Goal: Task Accomplishment & Management: Manage account settings

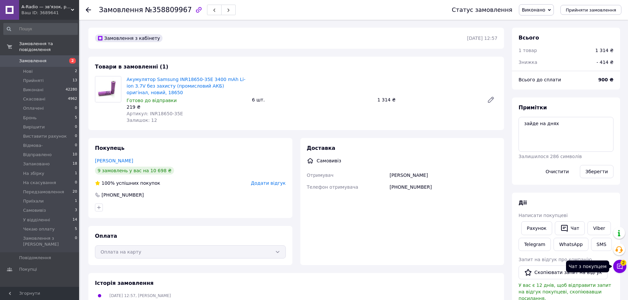
click at [622, 266] on icon at bounding box center [620, 267] width 6 height 6
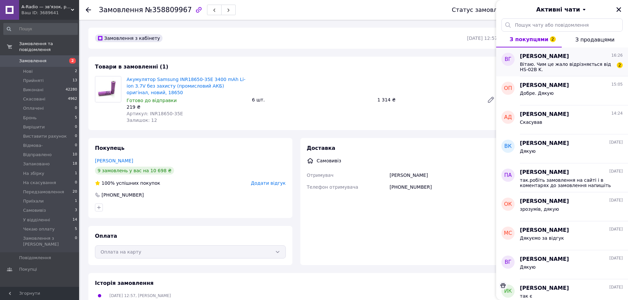
click at [586, 68] on span "Вітаю. Чим це жало відрізняється від HS-02B K." at bounding box center [567, 67] width 94 height 11
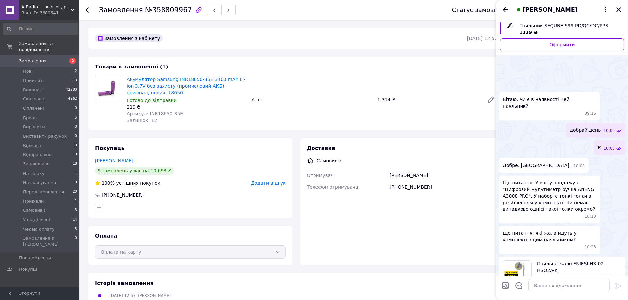
scroll to position [84, 0]
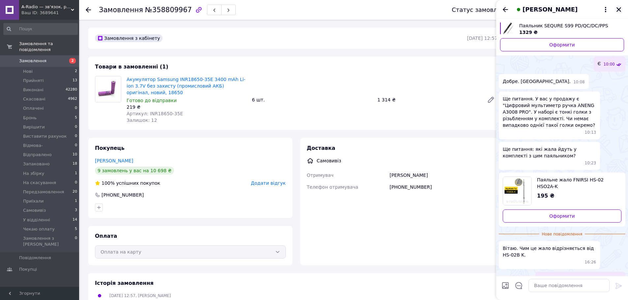
click at [619, 10] on icon "Закрити" at bounding box center [618, 9] width 5 height 5
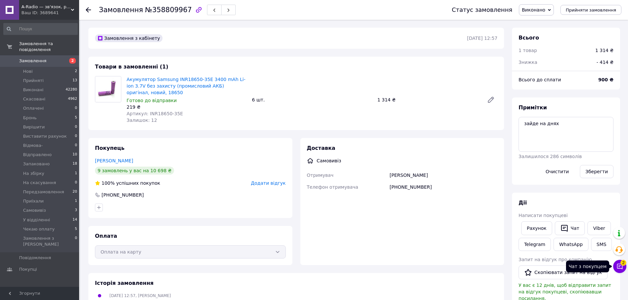
click at [622, 268] on icon at bounding box center [620, 267] width 6 height 6
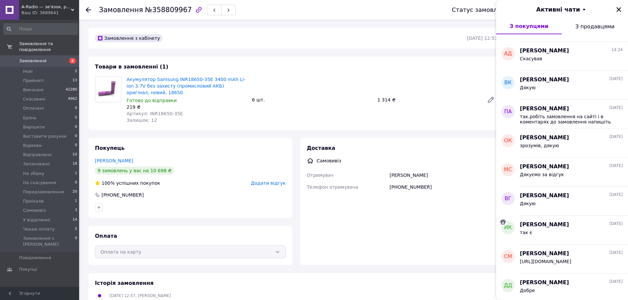
scroll to position [0, 0]
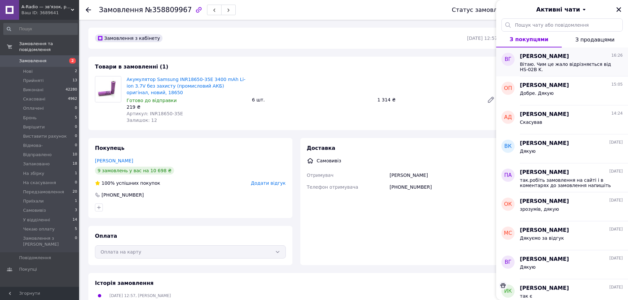
click at [561, 68] on span "Вітаю. Чим це жало відрізняється від HS-02B K." at bounding box center [567, 67] width 94 height 11
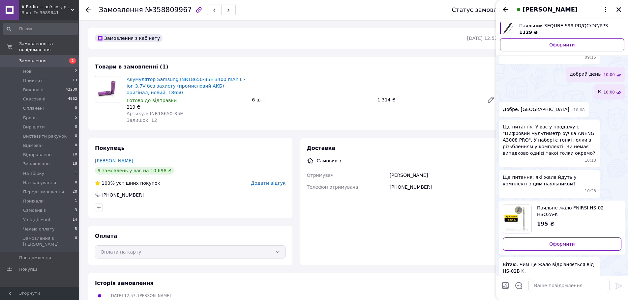
scroll to position [55, 0]
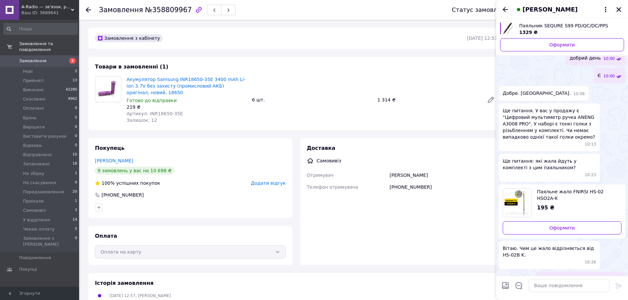
click at [619, 7] on icon "Закрити" at bounding box center [619, 10] width 6 height 6
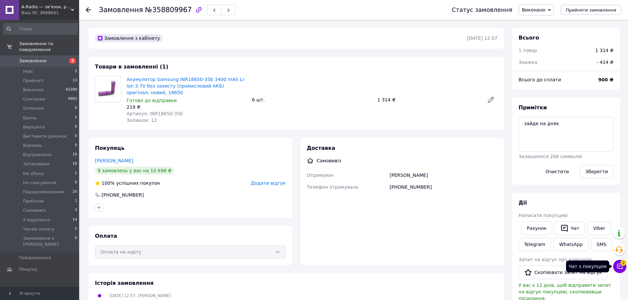
click at [620, 267] on icon at bounding box center [619, 266] width 7 height 7
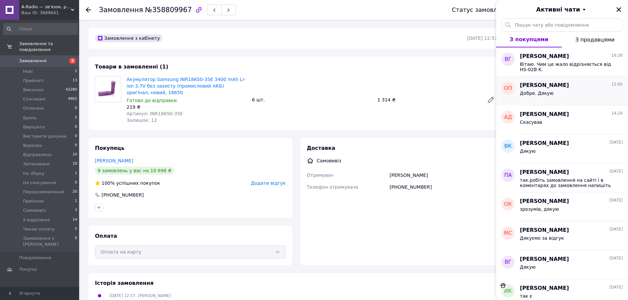
click at [571, 90] on div "Добре. Дякую" at bounding box center [571, 94] width 103 height 11
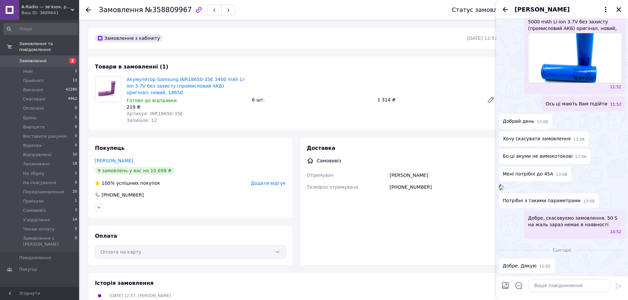
scroll to position [505, 0]
click at [619, 11] on icon "Закрити" at bounding box center [619, 10] width 6 height 6
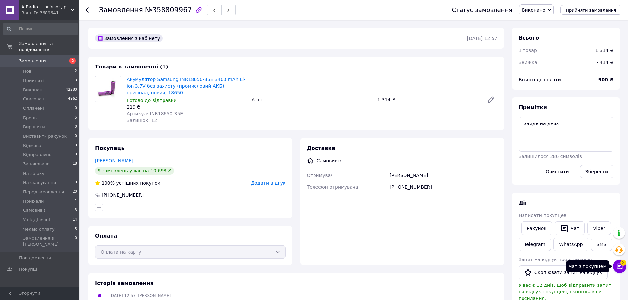
click at [621, 264] on span "2" at bounding box center [623, 263] width 6 height 6
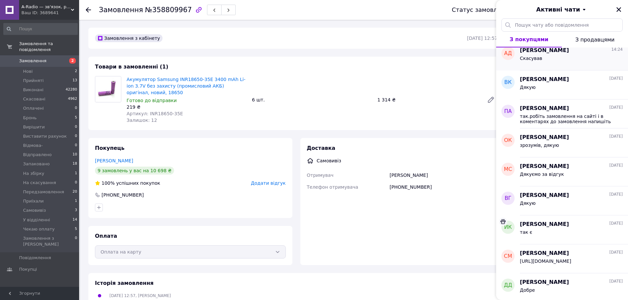
scroll to position [0, 0]
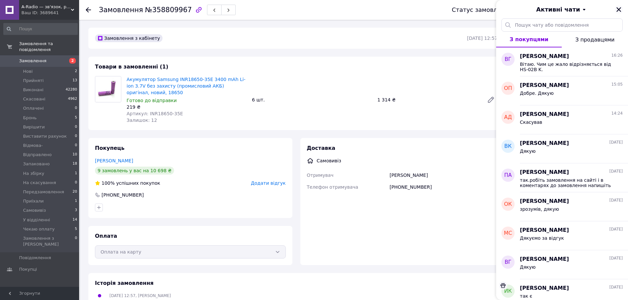
click at [618, 11] on icon "Закрити" at bounding box center [619, 10] width 6 height 6
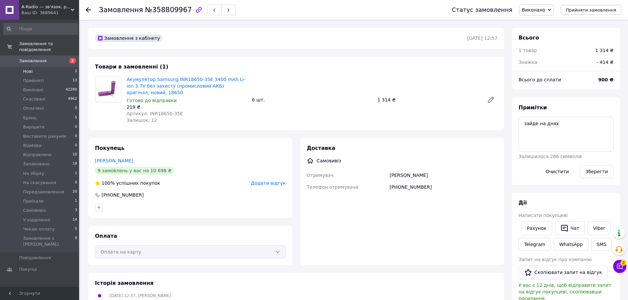
click at [31, 69] on span "Нові" at bounding box center [28, 72] width 10 height 6
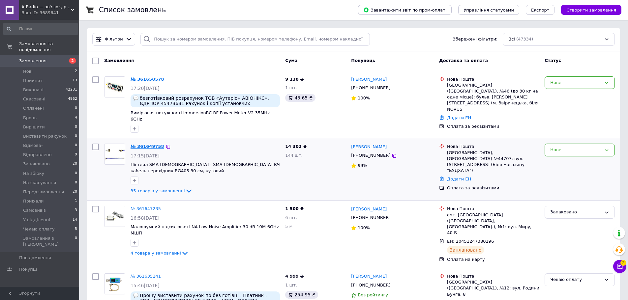
click at [150, 144] on link "№ 361649758" at bounding box center [148, 146] width 34 height 5
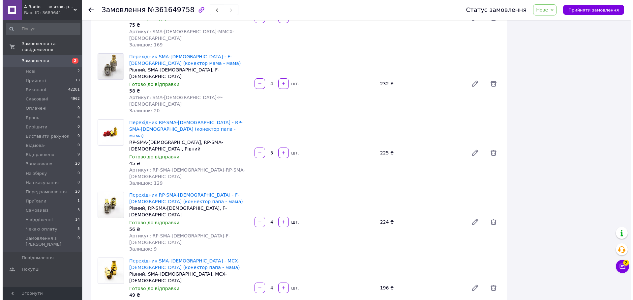
scroll to position [1804, 0]
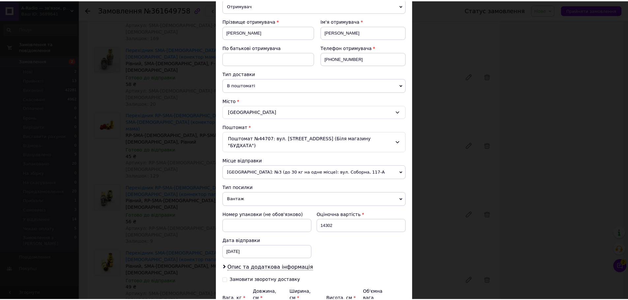
scroll to position [149, 0]
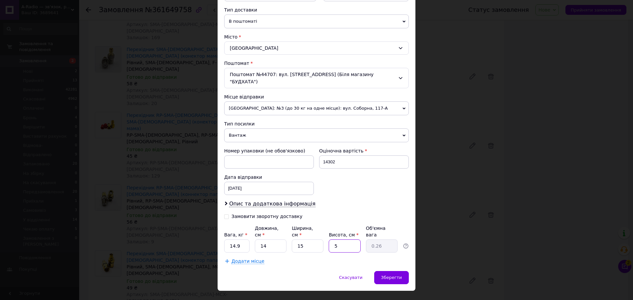
drag, startPoint x: 335, startPoint y: 232, endPoint x: 331, endPoint y: 236, distance: 5.6
click at [331, 240] on input "5" at bounding box center [345, 246] width 32 height 13
type input "1"
type input "0.1"
type input "10"
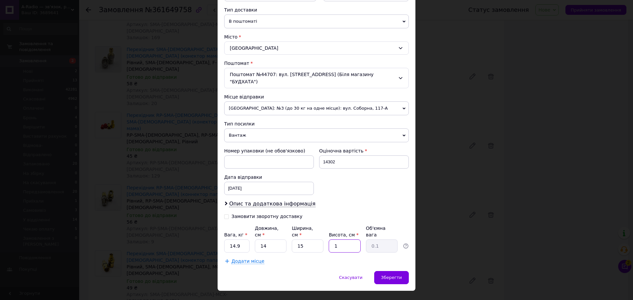
type input "0.53"
type input "10"
drag, startPoint x: 304, startPoint y: 233, endPoint x: 296, endPoint y: 237, distance: 9.2
click at [296, 240] on input "15" at bounding box center [308, 246] width 32 height 13
type input "2"
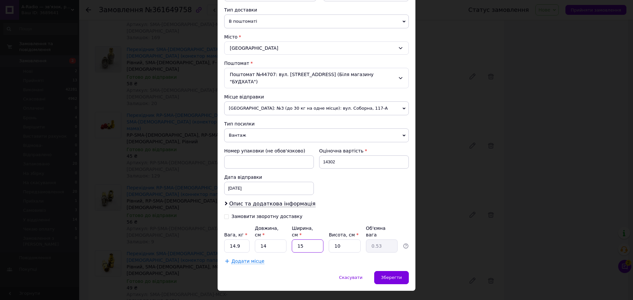
type input "0.1"
type input "20"
type input "0.7"
type input "20"
drag, startPoint x: 273, startPoint y: 233, endPoint x: 260, endPoint y: 238, distance: 13.9
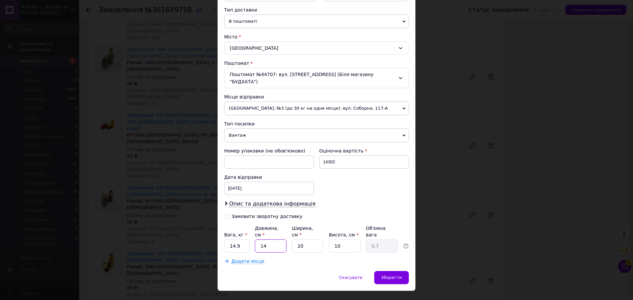
click at [260, 240] on input "14" at bounding box center [271, 246] width 32 height 13
type input "2"
type input "0.1"
type input "25"
type input "1.25"
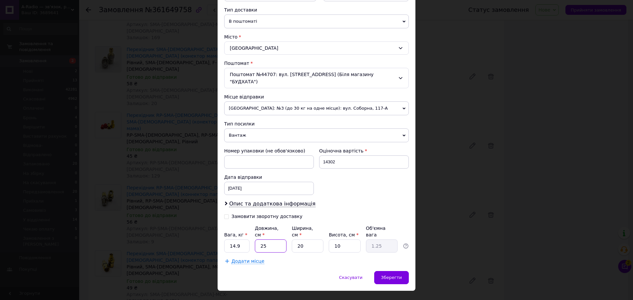
type input "25"
drag, startPoint x: 245, startPoint y: 234, endPoint x: 229, endPoint y: 238, distance: 16.6
click at [229, 240] on input "14.9" at bounding box center [236, 246] width 25 height 13
type input "2"
click at [392, 275] on span "Зберегти" at bounding box center [391, 277] width 21 height 5
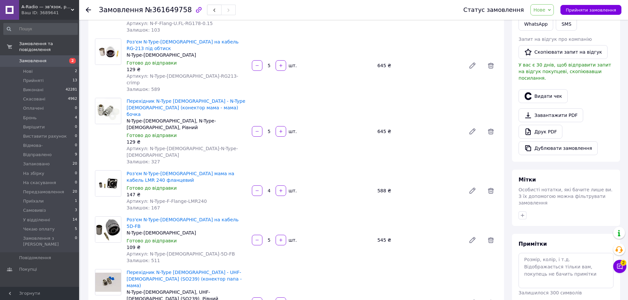
scroll to position [89, 0]
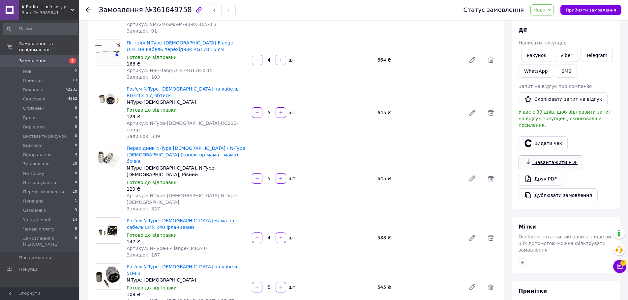
click at [549, 156] on link "Завантажити PDF" at bounding box center [551, 163] width 65 height 14
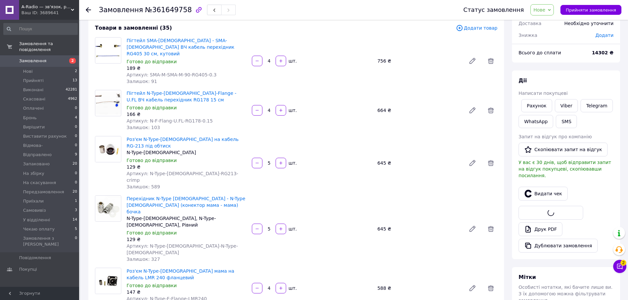
scroll to position [0, 0]
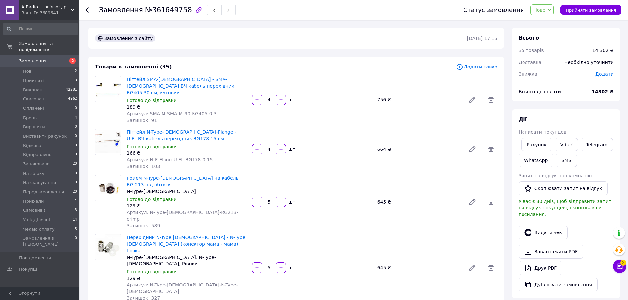
click at [607, 76] on span "Додати" at bounding box center [604, 74] width 18 height 5
click at [593, 100] on div "₴" at bounding box center [591, 100] width 8 height 7
click at [593, 127] on li "%" at bounding box center [595, 127] width 26 height 13
click at [558, 104] on input "text" at bounding box center [559, 100] width 39 height 13
type input "20"
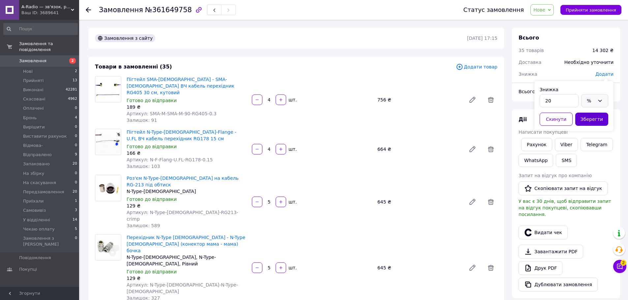
click at [598, 122] on button "Зберегти" at bounding box center [591, 119] width 33 height 13
click at [607, 75] on span "- 2 860.40 ₴" at bounding box center [599, 74] width 29 height 5
drag, startPoint x: 566, startPoint y: 102, endPoint x: 541, endPoint y: 110, distance: 26.1
click at [541, 110] on div "2860.4 ₴" at bounding box center [574, 101] width 69 height 18
type input "2806"
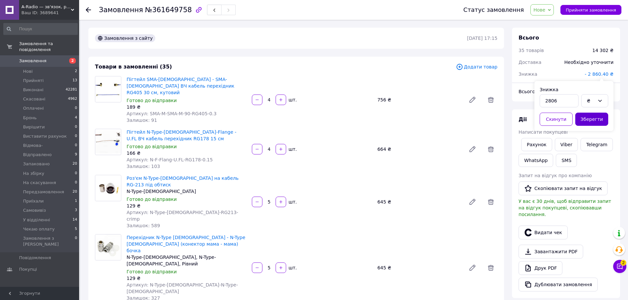
click at [590, 118] on button "Зберегти" at bounding box center [591, 119] width 33 height 13
click at [603, 72] on span "- 2 806 ₴" at bounding box center [602, 74] width 21 height 5
click at [564, 102] on input "2806" at bounding box center [559, 100] width 39 height 13
type input "2802"
click at [592, 123] on button "Зберегти" at bounding box center [591, 119] width 33 height 13
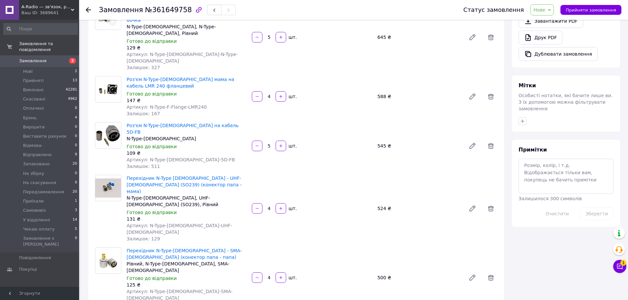
scroll to position [99, 0]
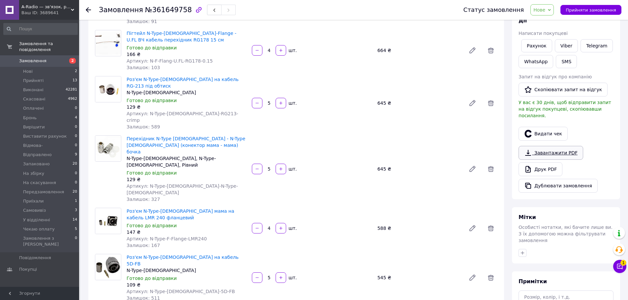
click at [551, 147] on link "Завантажити PDF" at bounding box center [551, 153] width 65 height 14
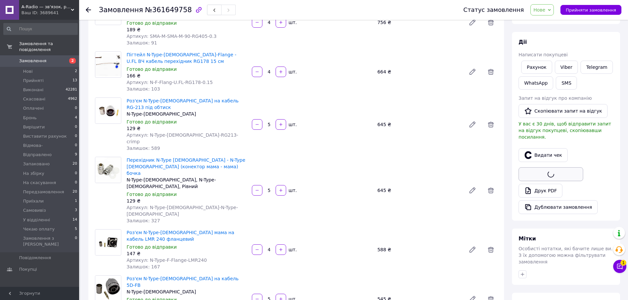
scroll to position [66, 0]
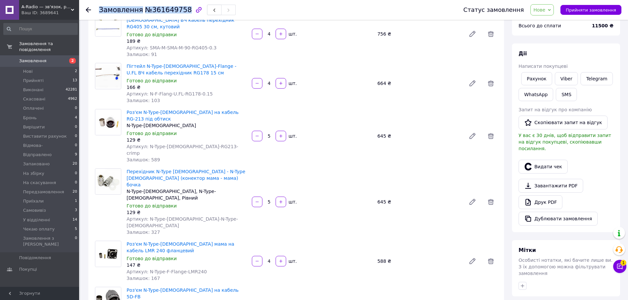
drag, startPoint x: 179, startPoint y: 12, endPoint x: 101, endPoint y: 13, distance: 78.8
click at [101, 13] on h1 "Замовлення №361649758" at bounding box center [145, 10] width 93 height 8
copy h1 "Замовлення №361649758"
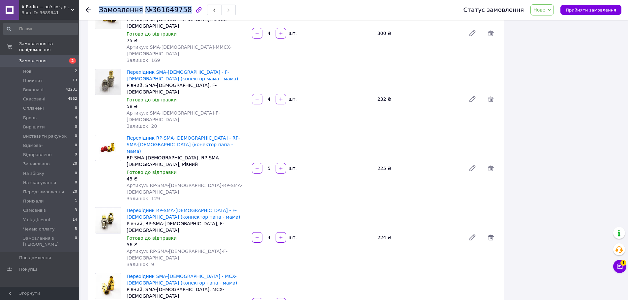
scroll to position [1780, 0]
drag, startPoint x: 307, startPoint y: 110, endPoint x: 420, endPoint y: 215, distance: 153.3
copy div "Номер накладної 20451247441929 Статус відправлення Заплановано Отримувач Тонкош…"
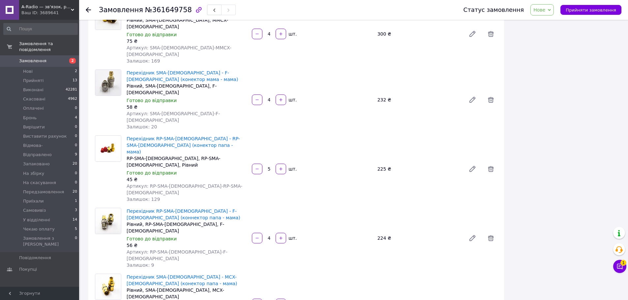
click at [552, 11] on span "Нове" at bounding box center [541, 9] width 23 height 11
click at [557, 56] on li "На збірку" at bounding box center [556, 56] width 50 height 10
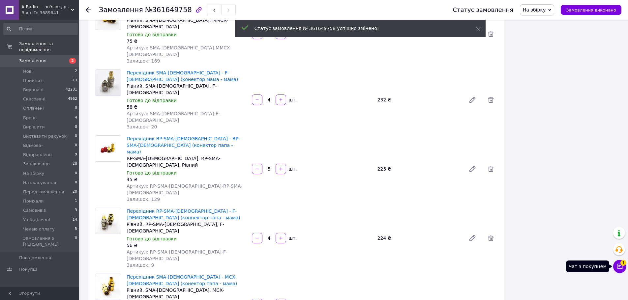
click at [619, 267] on icon at bounding box center [620, 267] width 6 height 6
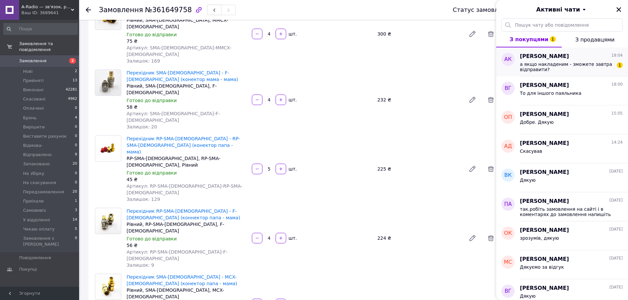
click at [572, 58] on div "Андрій Кметь 18:04" at bounding box center [571, 57] width 103 height 8
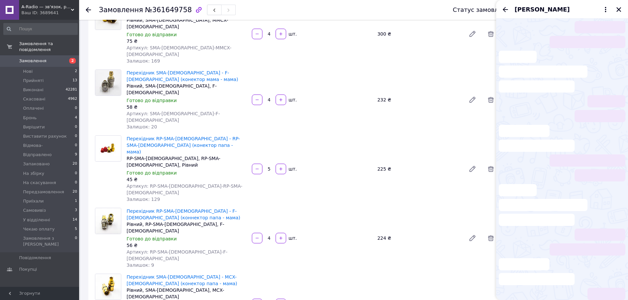
scroll to position [416, 0]
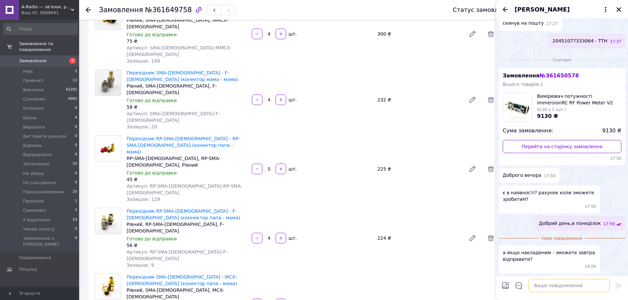
click at [545, 286] on textarea at bounding box center [568, 285] width 81 height 13
type textarea "ні.тільки з понеділка"
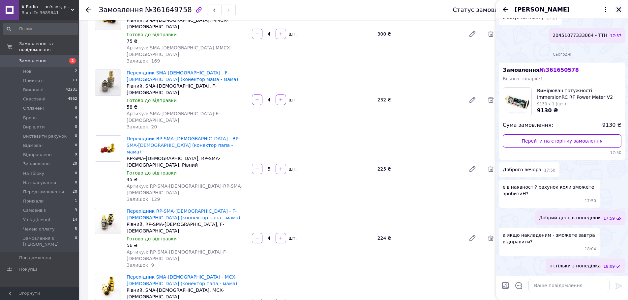
click at [618, 8] on icon "Закрити" at bounding box center [619, 10] width 6 height 6
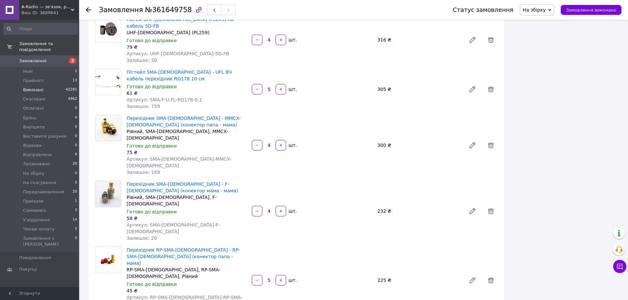
scroll to position [1582, 0]
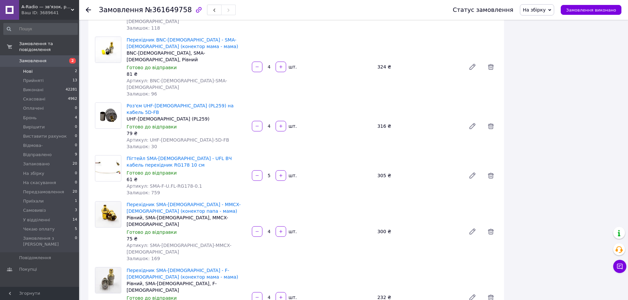
click at [34, 67] on li "Нові 2" at bounding box center [40, 71] width 81 height 9
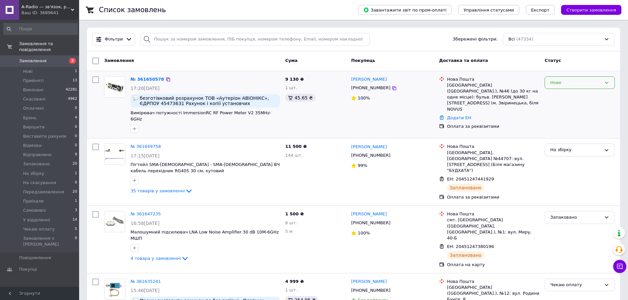
click at [558, 80] on div "Нове" at bounding box center [575, 82] width 51 height 7
click at [580, 135] on li "Виставити рахунок" at bounding box center [580, 136] width 70 height 12
click at [35, 161] on span "Запаковано" at bounding box center [36, 164] width 27 height 6
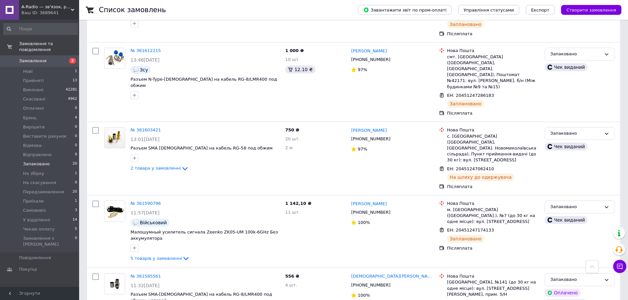
scroll to position [330, 0]
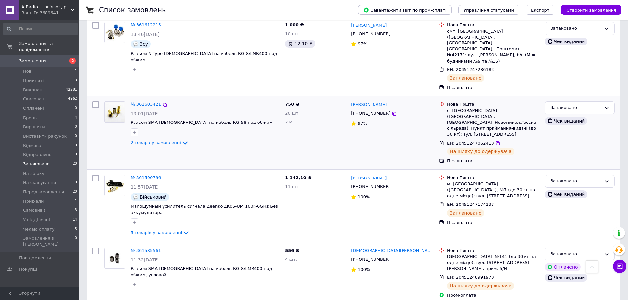
click at [95, 102] on input "checkbox" at bounding box center [95, 105] width 7 height 7
checkbox input "true"
click at [97, 248] on input "checkbox" at bounding box center [95, 251] width 7 height 7
checkbox input "true"
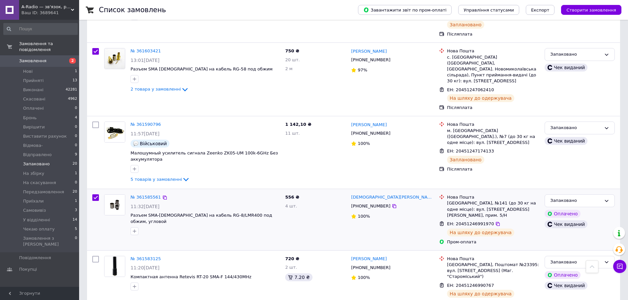
scroll to position [396, 0]
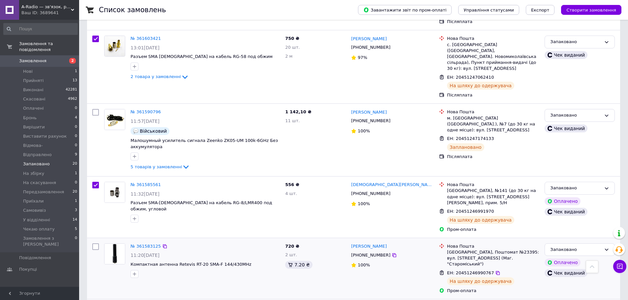
click at [95, 244] on input "checkbox" at bounding box center [95, 247] width 7 height 7
checkbox input "true"
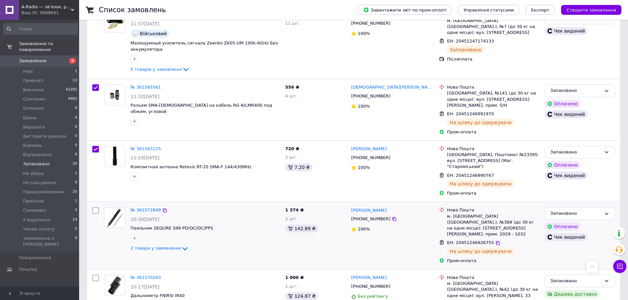
scroll to position [495, 0]
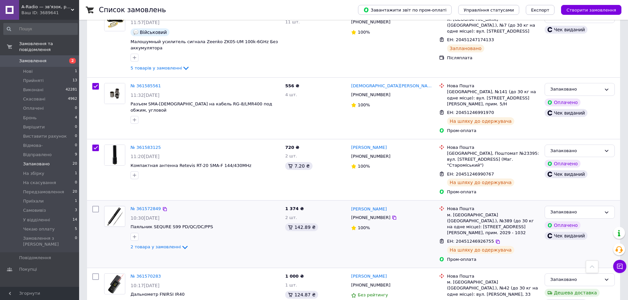
click at [96, 206] on input "checkbox" at bounding box center [95, 209] width 7 height 7
checkbox input "true"
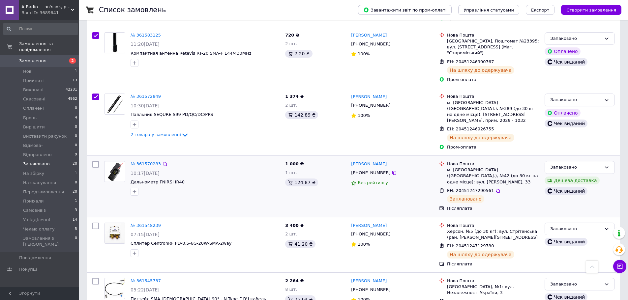
scroll to position [626, 0]
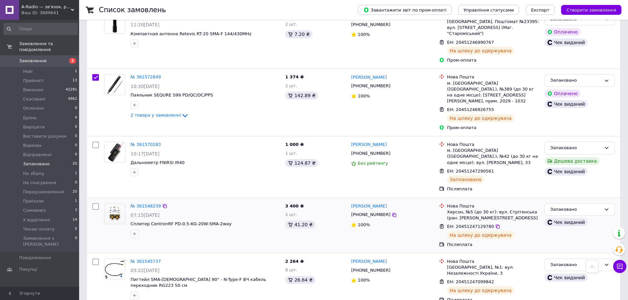
click at [97, 203] on input "checkbox" at bounding box center [95, 206] width 7 height 7
checkbox input "true"
click at [97, 259] on input "checkbox" at bounding box center [95, 262] width 7 height 7
checkbox input "true"
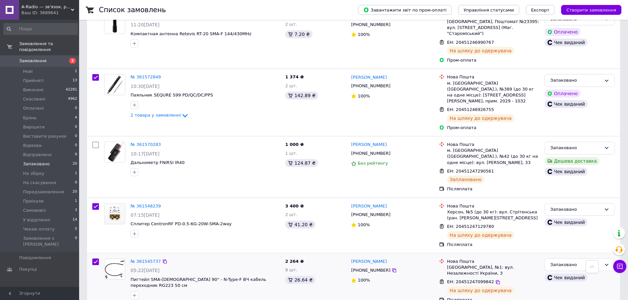
checkbox input "true"
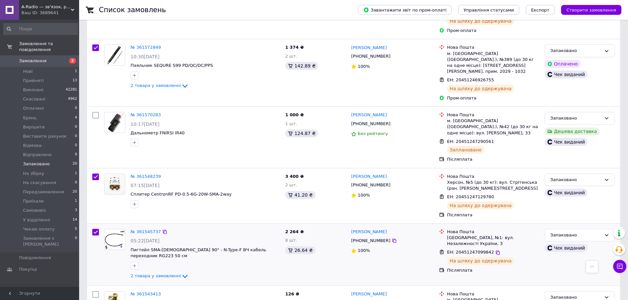
scroll to position [692, 0]
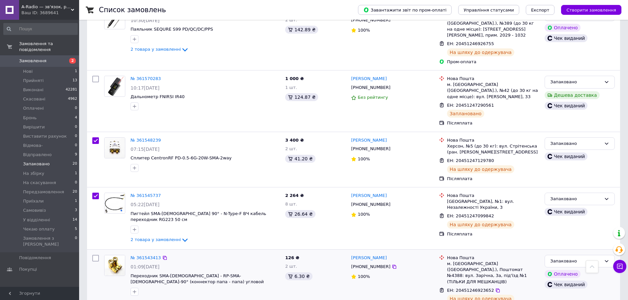
click at [97, 255] on input "checkbox" at bounding box center [95, 258] width 7 height 7
checkbox input "true"
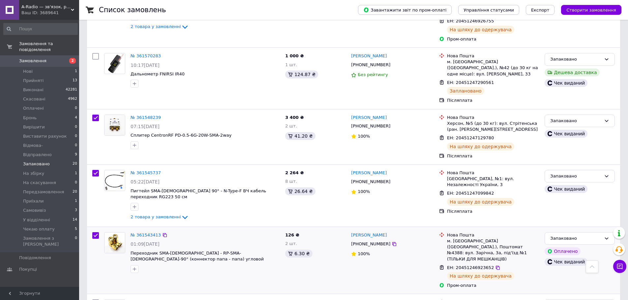
scroll to position [758, 0]
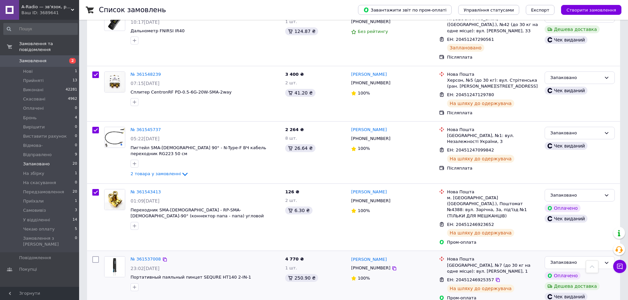
click at [95, 256] on input "checkbox" at bounding box center [95, 259] width 7 height 7
checkbox input "true"
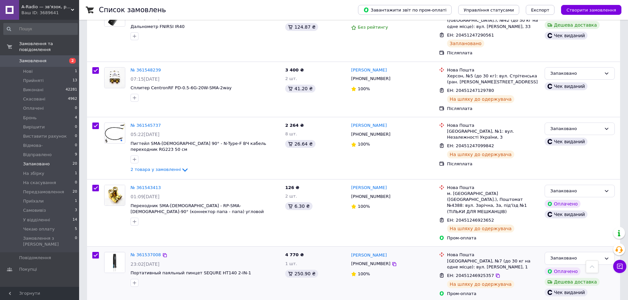
scroll to position [791, 0]
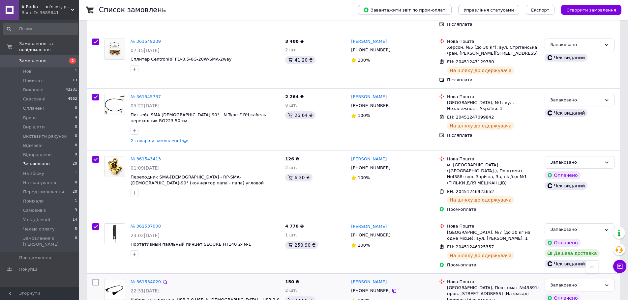
click at [95, 279] on input "checkbox" at bounding box center [95, 282] width 7 height 7
checkbox input "true"
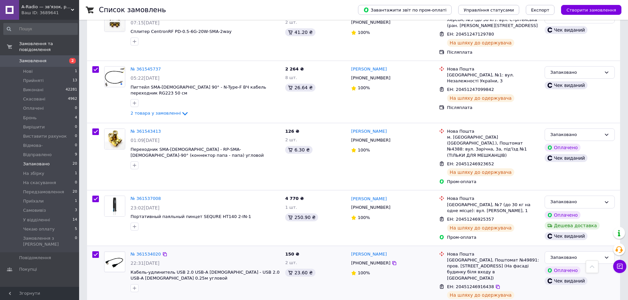
scroll to position [890, 0]
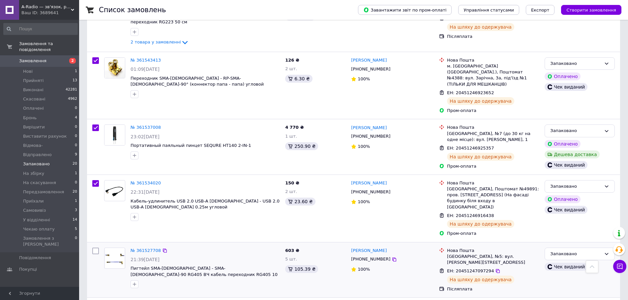
click at [96, 248] on input "checkbox" at bounding box center [95, 251] width 7 height 7
checkbox input "true"
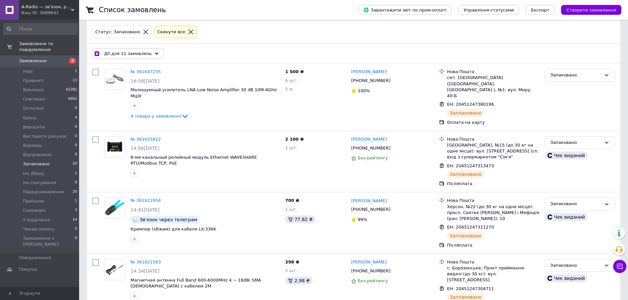
scroll to position [0, 0]
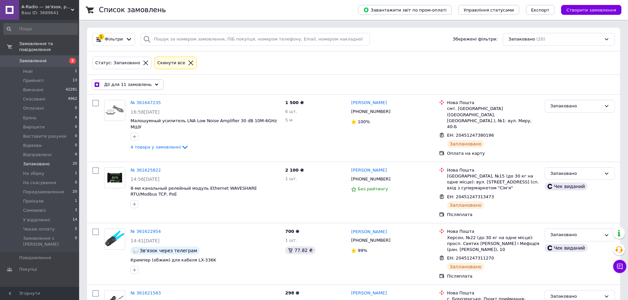
click at [154, 88] on div "Дії для 11 замовлень" at bounding box center [128, 84] width 72 height 11
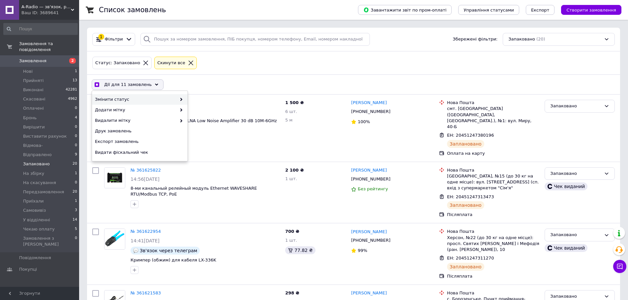
click at [182, 99] on icon at bounding box center [181, 99] width 3 height 3
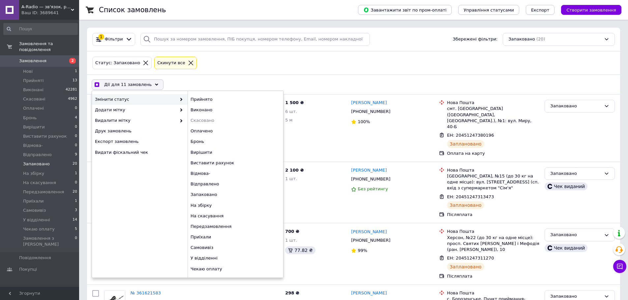
checkbox input "true"
click at [210, 182] on div "Відправлено" at bounding box center [236, 184] width 96 height 11
checkbox input "false"
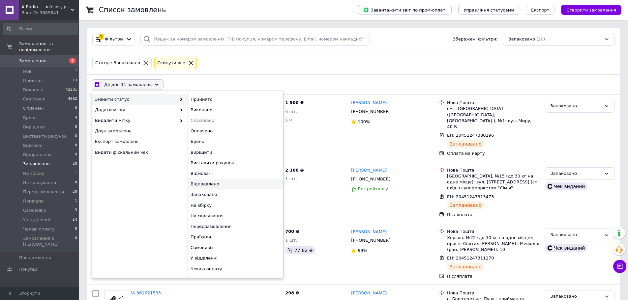
checkbox input "false"
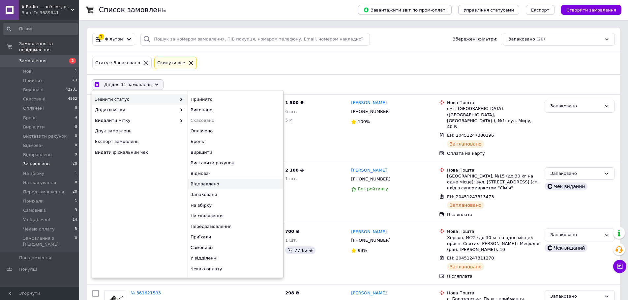
checkbox input "false"
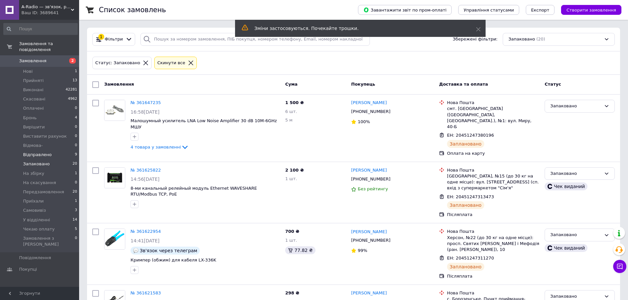
click at [41, 152] on span "Відправлено" at bounding box center [37, 155] width 29 height 6
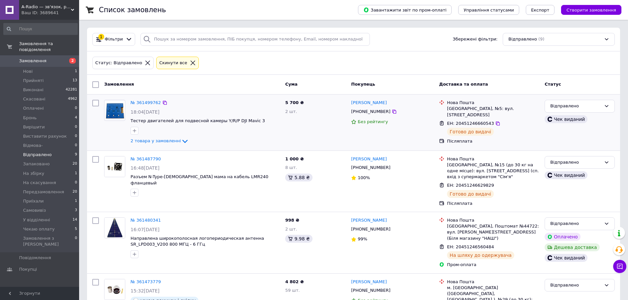
click at [94, 102] on input "checkbox" at bounding box center [95, 103] width 7 height 7
checkbox input "true"
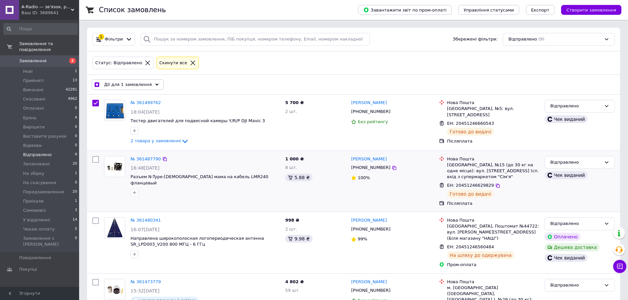
click at [97, 160] on input "checkbox" at bounding box center [95, 159] width 7 height 7
checkbox input "true"
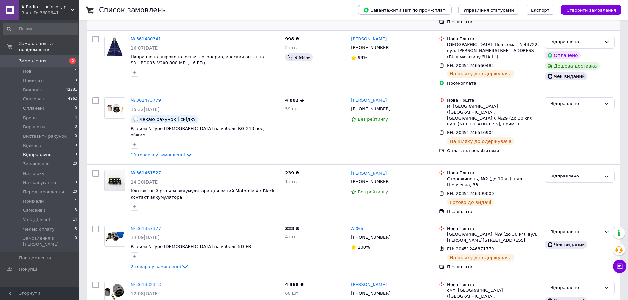
scroll to position [198, 0]
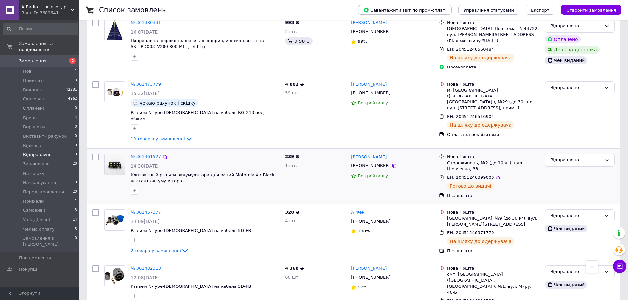
click at [97, 154] on input "checkbox" at bounding box center [95, 157] width 7 height 7
checkbox input "true"
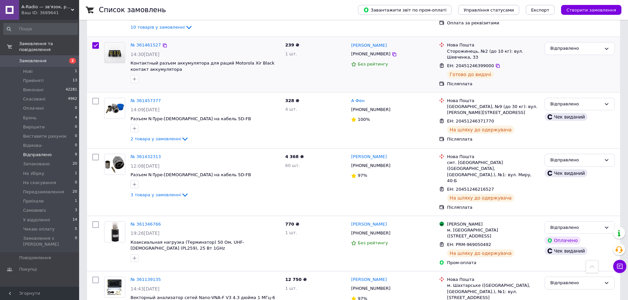
scroll to position [320, 0]
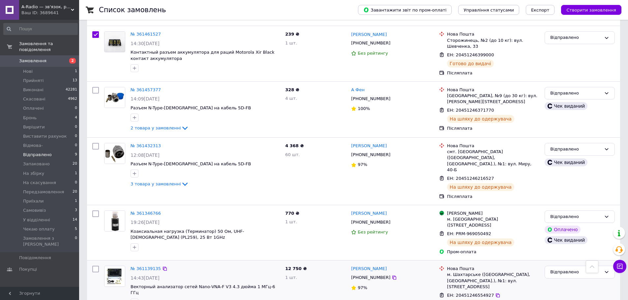
click at [95, 266] on input "checkbox" at bounding box center [95, 269] width 7 height 7
checkbox input "true"
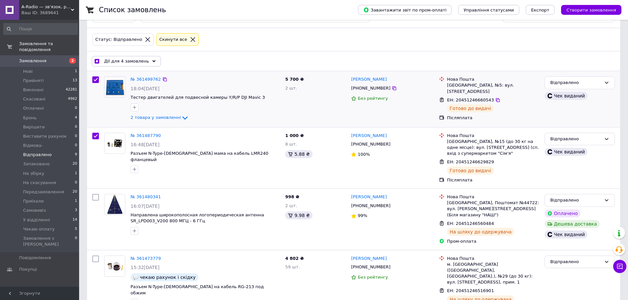
scroll to position [0, 0]
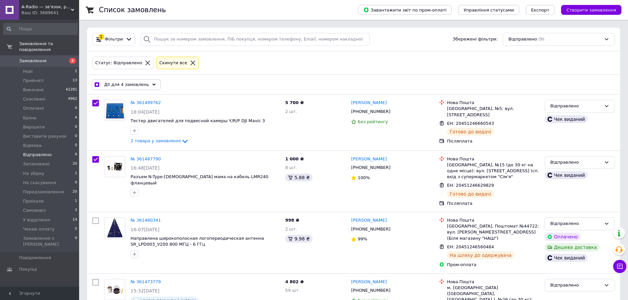
click at [151, 86] on div "Дії для 4 замовлень" at bounding box center [126, 84] width 69 height 11
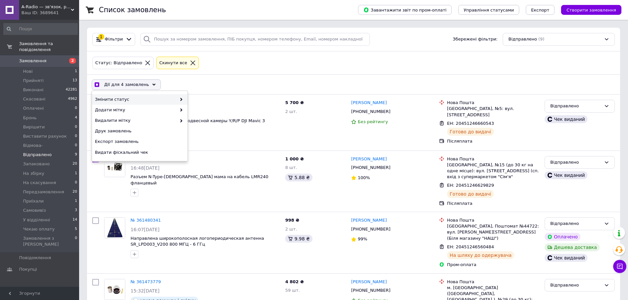
click at [182, 99] on icon at bounding box center [181, 99] width 3 height 3
checkbox input "true"
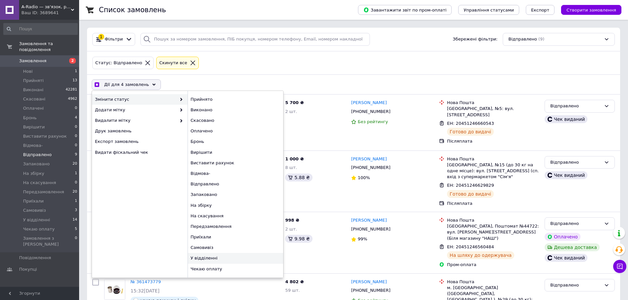
click at [213, 255] on div "У відділенні" at bounding box center [236, 258] width 96 height 11
checkbox input "false"
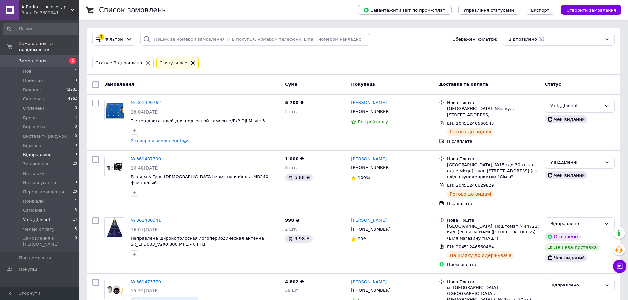
click at [42, 217] on span "У відділенні" at bounding box center [36, 220] width 27 height 6
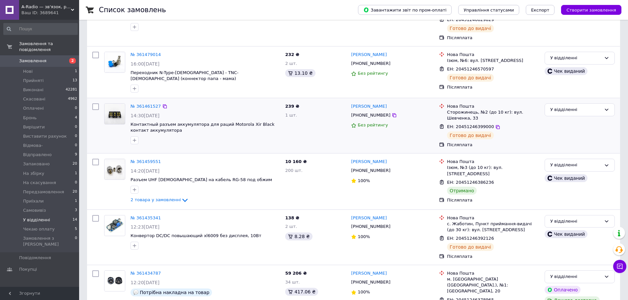
scroll to position [198, 0]
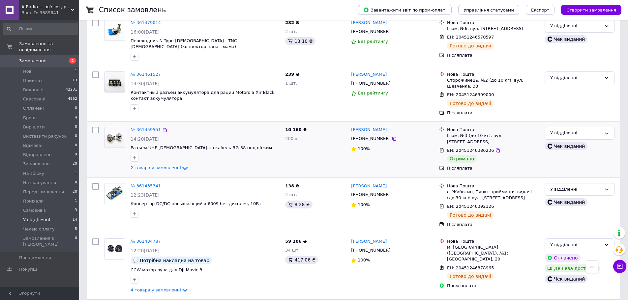
click at [97, 127] on input "checkbox" at bounding box center [95, 130] width 7 height 7
checkbox input "true"
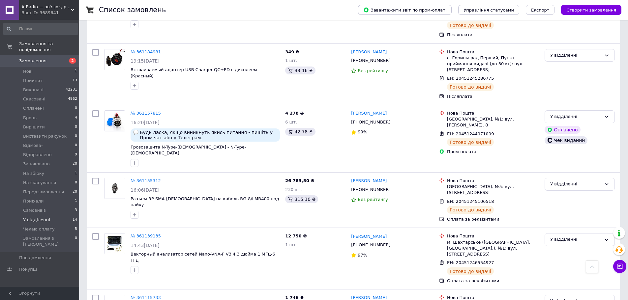
scroll to position [692, 0]
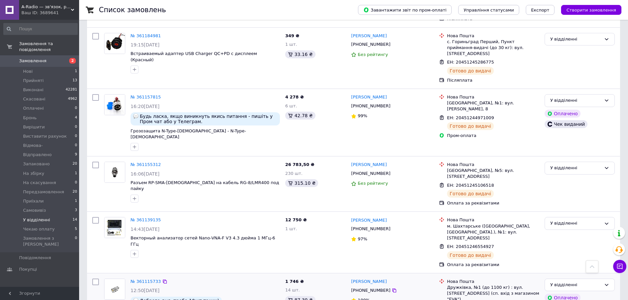
click at [96, 279] on input "checkbox" at bounding box center [95, 282] width 7 height 7
checkbox input "true"
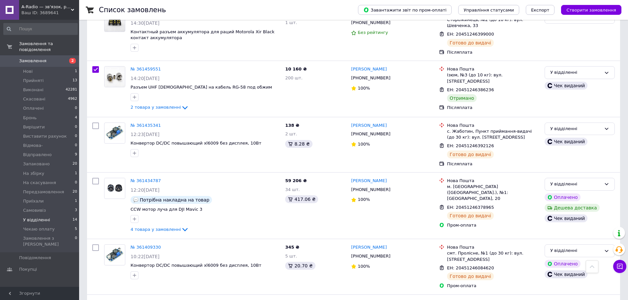
scroll to position [0, 0]
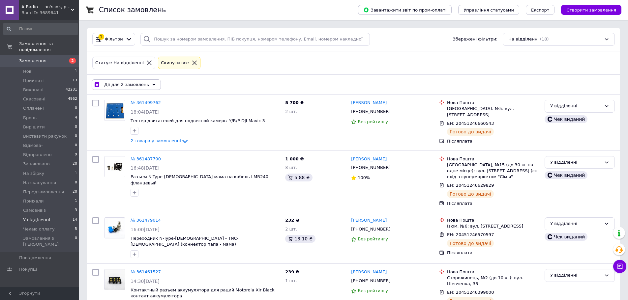
click at [152, 86] on icon at bounding box center [153, 84] width 3 height 3
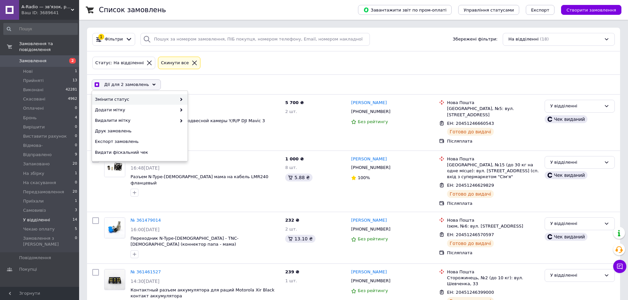
click at [180, 99] on icon at bounding box center [181, 99] width 3 height 3
checkbox input "true"
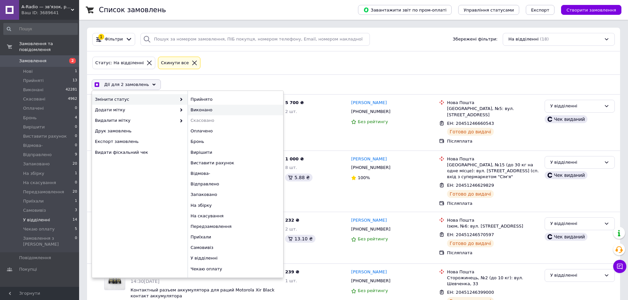
click at [210, 108] on div "Виконано" at bounding box center [236, 110] width 96 height 11
checkbox input "false"
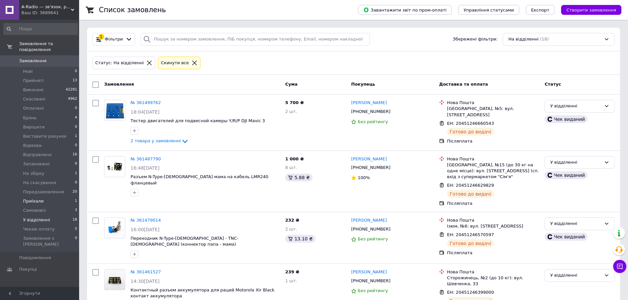
click at [38, 198] on span "Приїхали" at bounding box center [33, 201] width 21 height 6
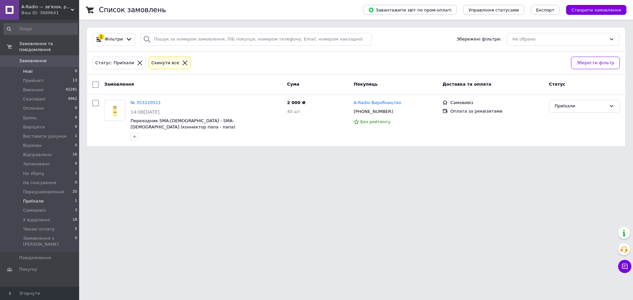
click at [30, 69] on span "Нові" at bounding box center [28, 72] width 10 height 6
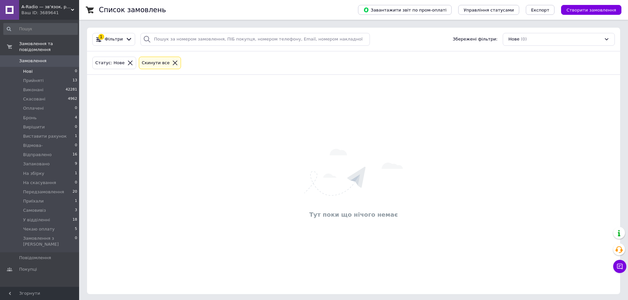
click at [28, 69] on span "Нові" at bounding box center [28, 72] width 10 height 6
click at [37, 161] on span "Запаковано" at bounding box center [36, 164] width 27 height 6
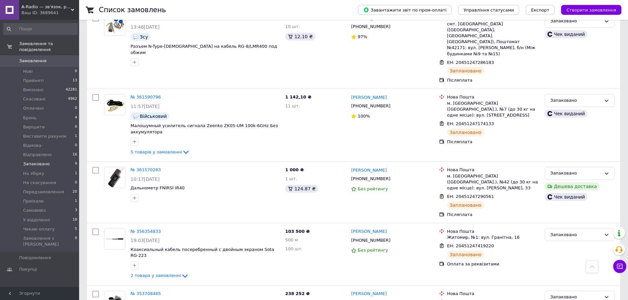
scroll to position [339, 0]
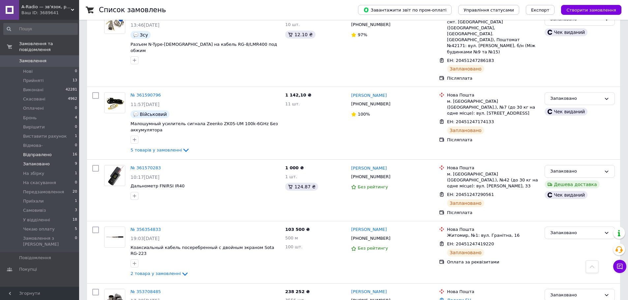
click at [42, 152] on span "Відправлено" at bounding box center [37, 155] width 29 height 6
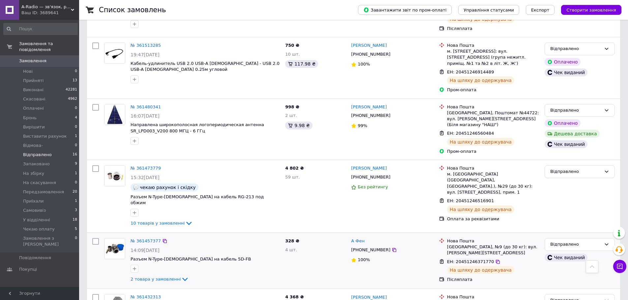
scroll to position [723, 0]
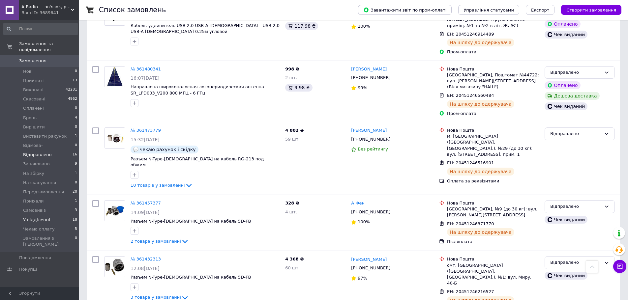
click at [37, 217] on span "У відділенні" at bounding box center [36, 220] width 27 height 6
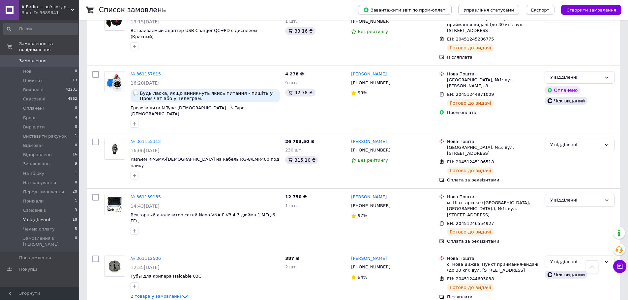
scroll to position [690, 0]
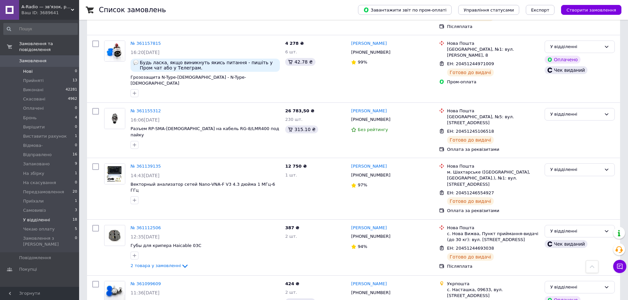
click at [30, 69] on span "Нові" at bounding box center [28, 72] width 10 height 6
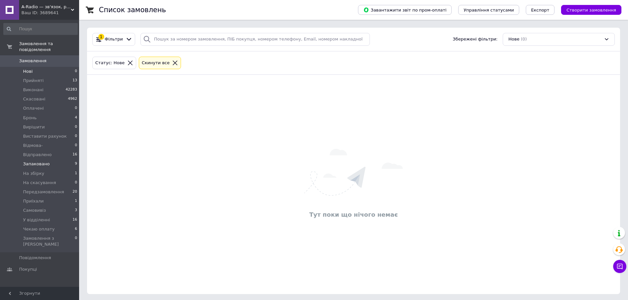
click at [39, 161] on span "Запаковано" at bounding box center [36, 164] width 27 height 6
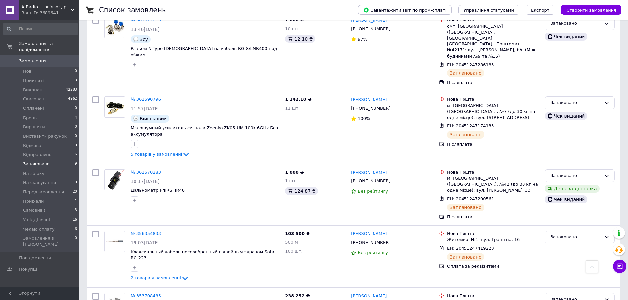
scroll to position [339, 0]
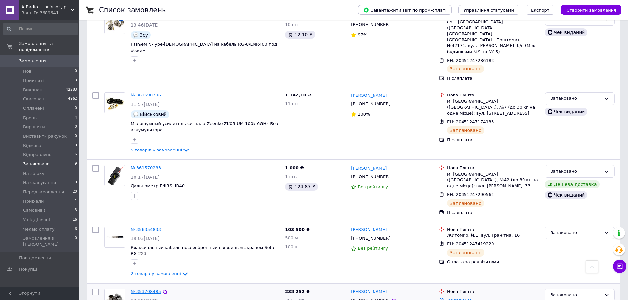
click at [152, 289] on link "№ 353708485" at bounding box center [146, 291] width 30 height 5
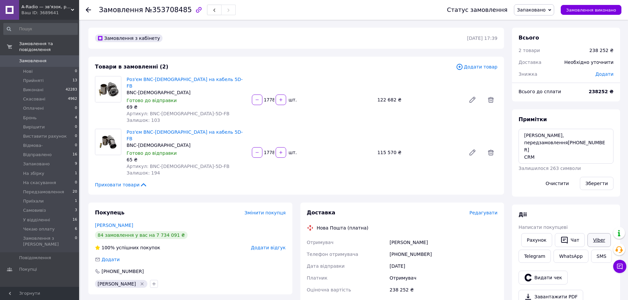
click at [594, 238] on link "Viber" at bounding box center [598, 240] width 23 height 14
click at [171, 10] on span "№353708485" at bounding box center [168, 10] width 47 height 8
copy span "353708485"
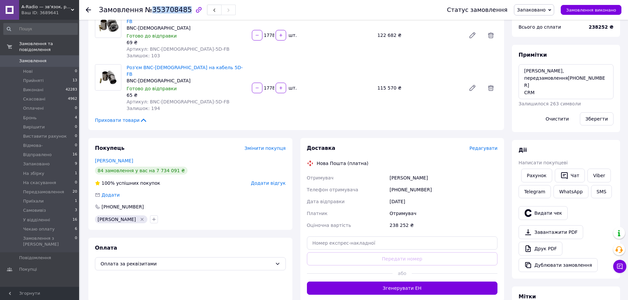
scroll to position [66, 0]
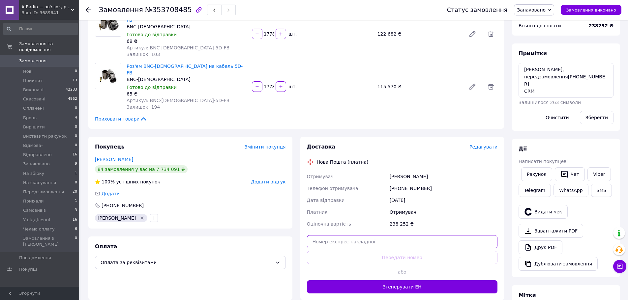
click at [382, 235] on input "text" at bounding box center [402, 241] width 191 height 13
paste input "20451246694719"
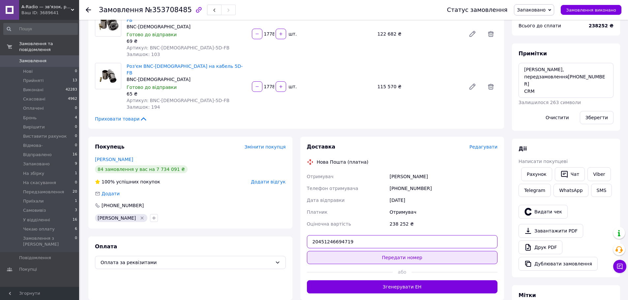
type input "20451246694719"
click at [397, 251] on button "Передати номер" at bounding box center [402, 257] width 191 height 13
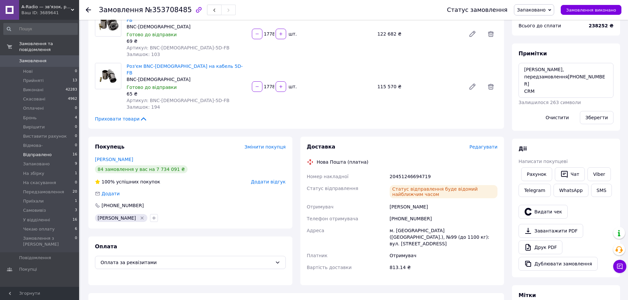
click at [41, 152] on span "Відправлено" at bounding box center [37, 155] width 29 height 6
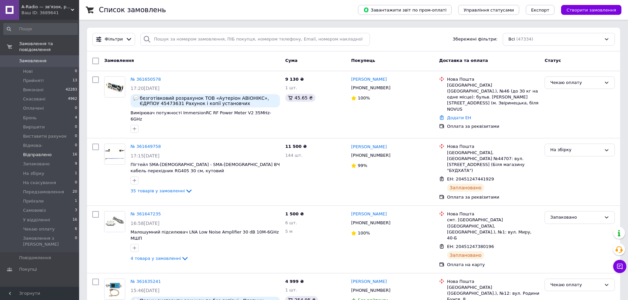
click at [46, 152] on span "Відправлено" at bounding box center [37, 155] width 29 height 6
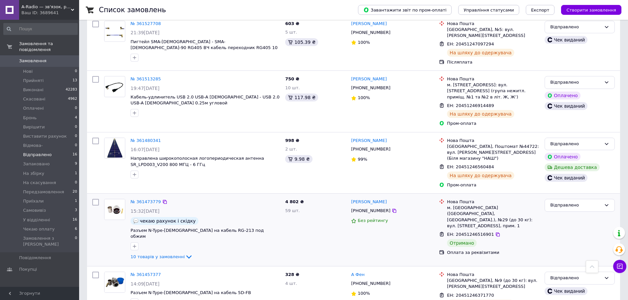
scroll to position [659, 0]
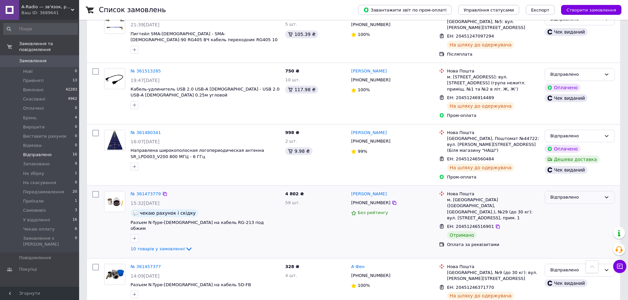
click at [579, 194] on div "Відправлено" at bounding box center [575, 197] width 51 height 7
click at [571, 217] on li "Виконано" at bounding box center [580, 223] width 70 height 12
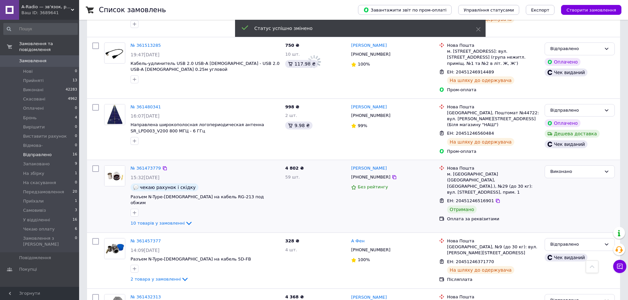
scroll to position [723, 0]
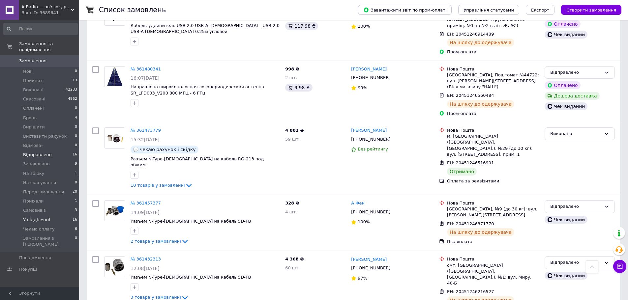
click at [35, 217] on span "У відділенні" at bounding box center [36, 220] width 27 height 6
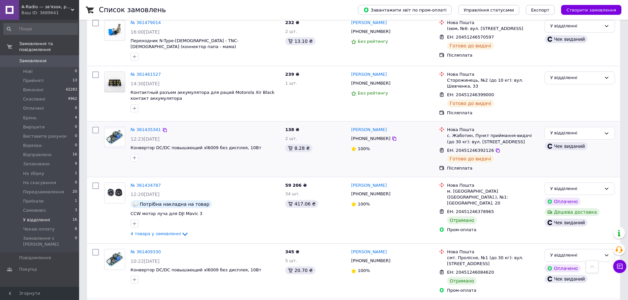
scroll to position [231, 0]
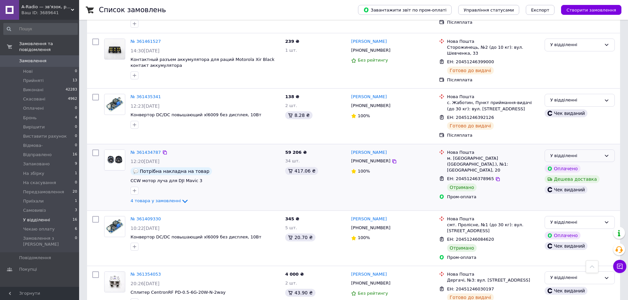
click at [588, 153] on div "У відділенні" at bounding box center [575, 156] width 51 height 7
click at [584, 177] on li "Виконано" at bounding box center [580, 182] width 70 height 12
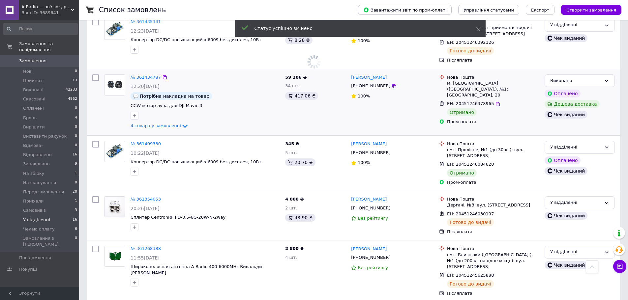
scroll to position [330, 0]
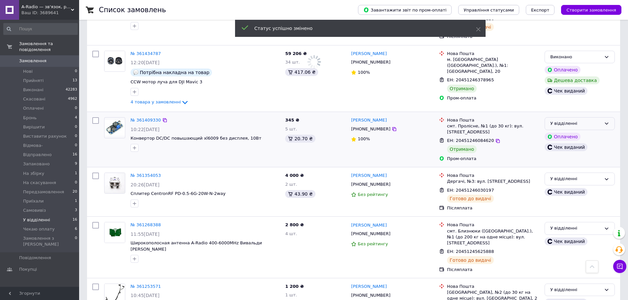
click at [591, 120] on div "У відділенні" at bounding box center [575, 123] width 51 height 7
click at [586, 146] on li "Виконано" at bounding box center [580, 149] width 70 height 12
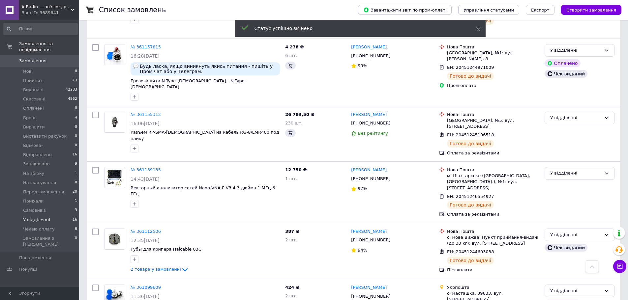
scroll to position [690, 0]
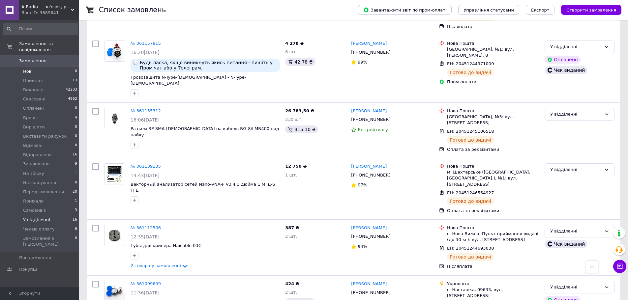
click at [27, 69] on span "Нові" at bounding box center [28, 72] width 10 height 6
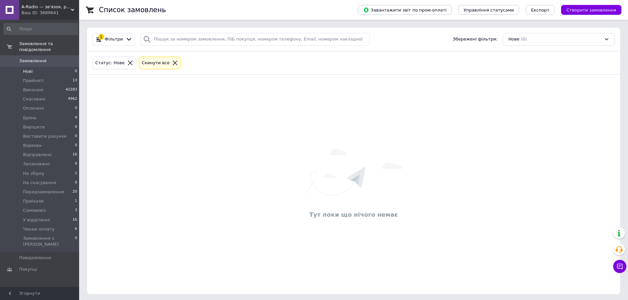
click at [27, 69] on span "Нові" at bounding box center [28, 72] width 10 height 6
